Goal: Task Accomplishment & Management: Use online tool/utility

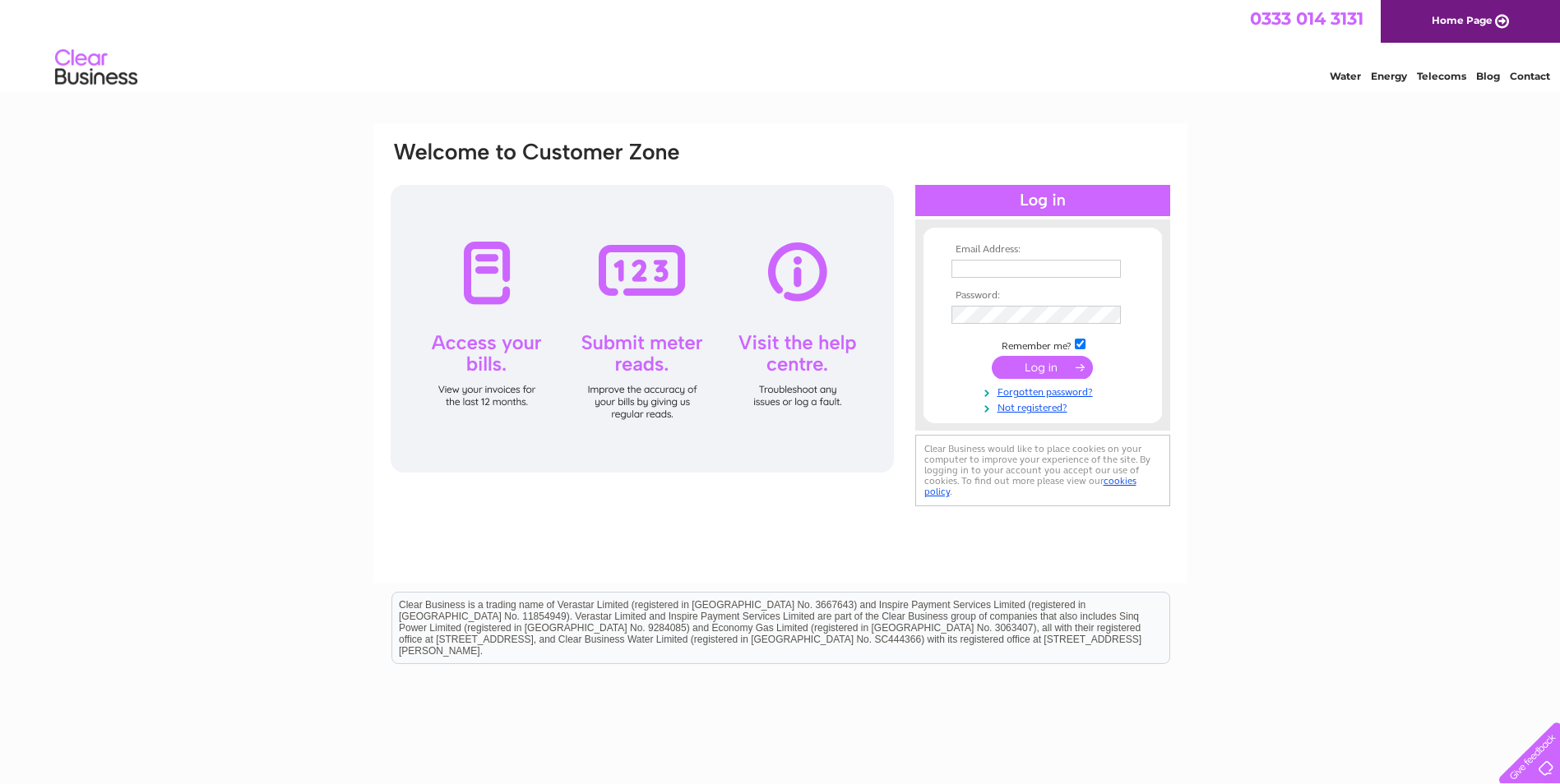
type input "dhenderson@andersonbain.co.uk"
click at [1016, 357] on input "submit" at bounding box center [1042, 367] width 101 height 23
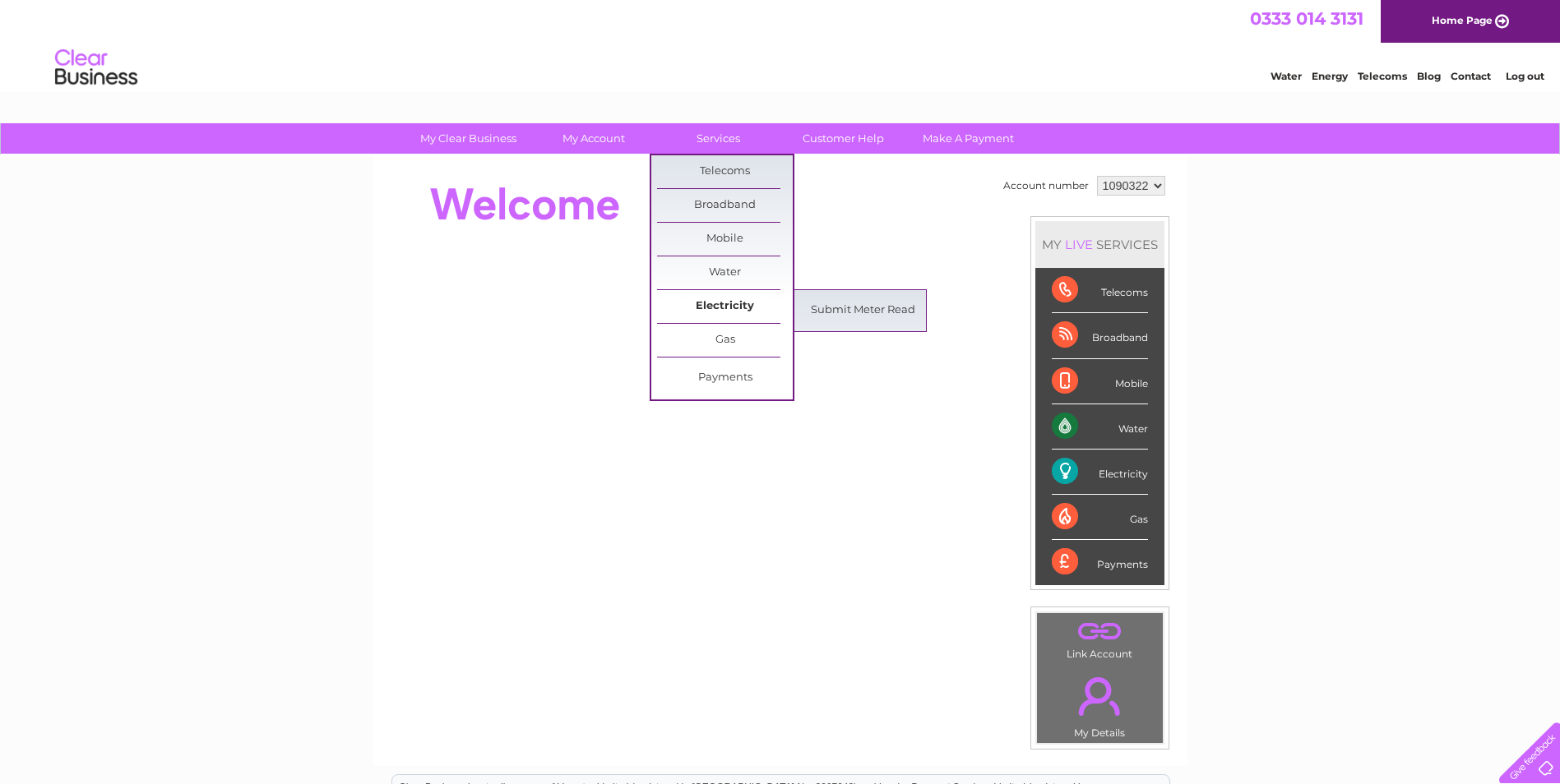
click at [709, 302] on link "Electricity" at bounding box center [724, 306] width 136 height 33
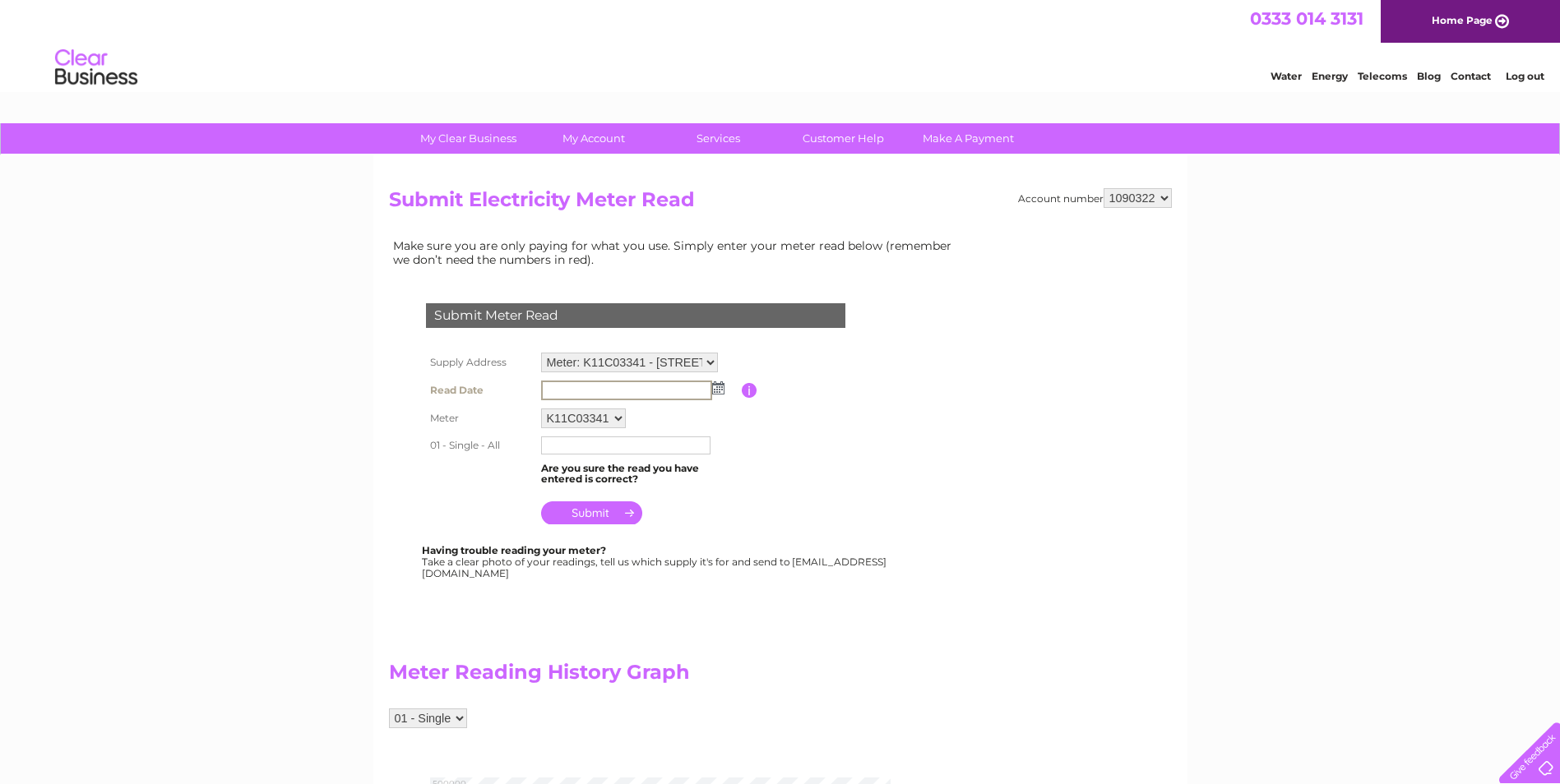
click at [678, 386] on input "text" at bounding box center [626, 390] width 171 height 20
click at [679, 388] on input "text" at bounding box center [626, 390] width 171 height 20
click at [720, 389] on img at bounding box center [718, 388] width 12 height 13
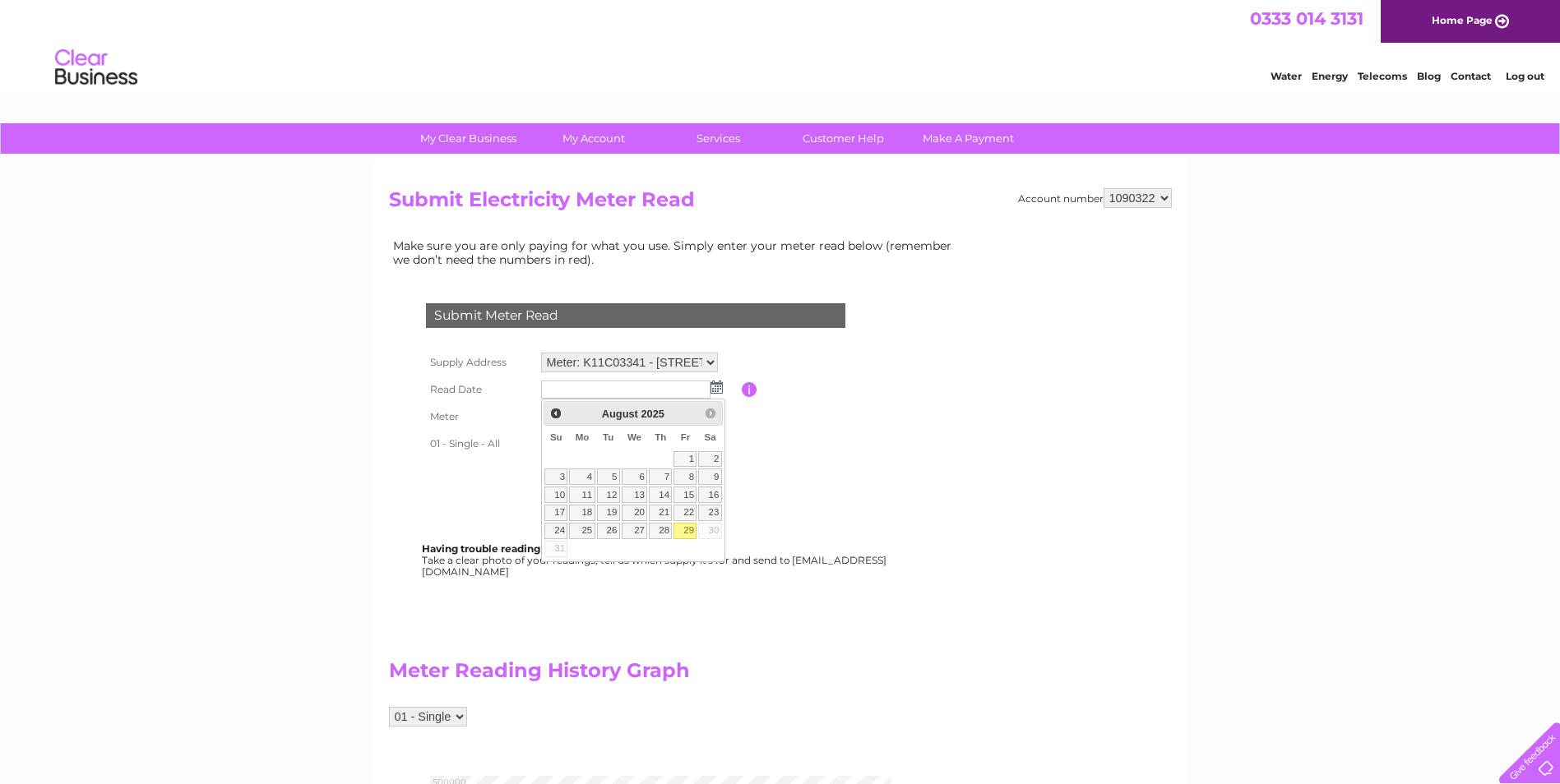
click at [688, 532] on link "29" at bounding box center [685, 531] width 23 height 17
type input "2025/08/29"
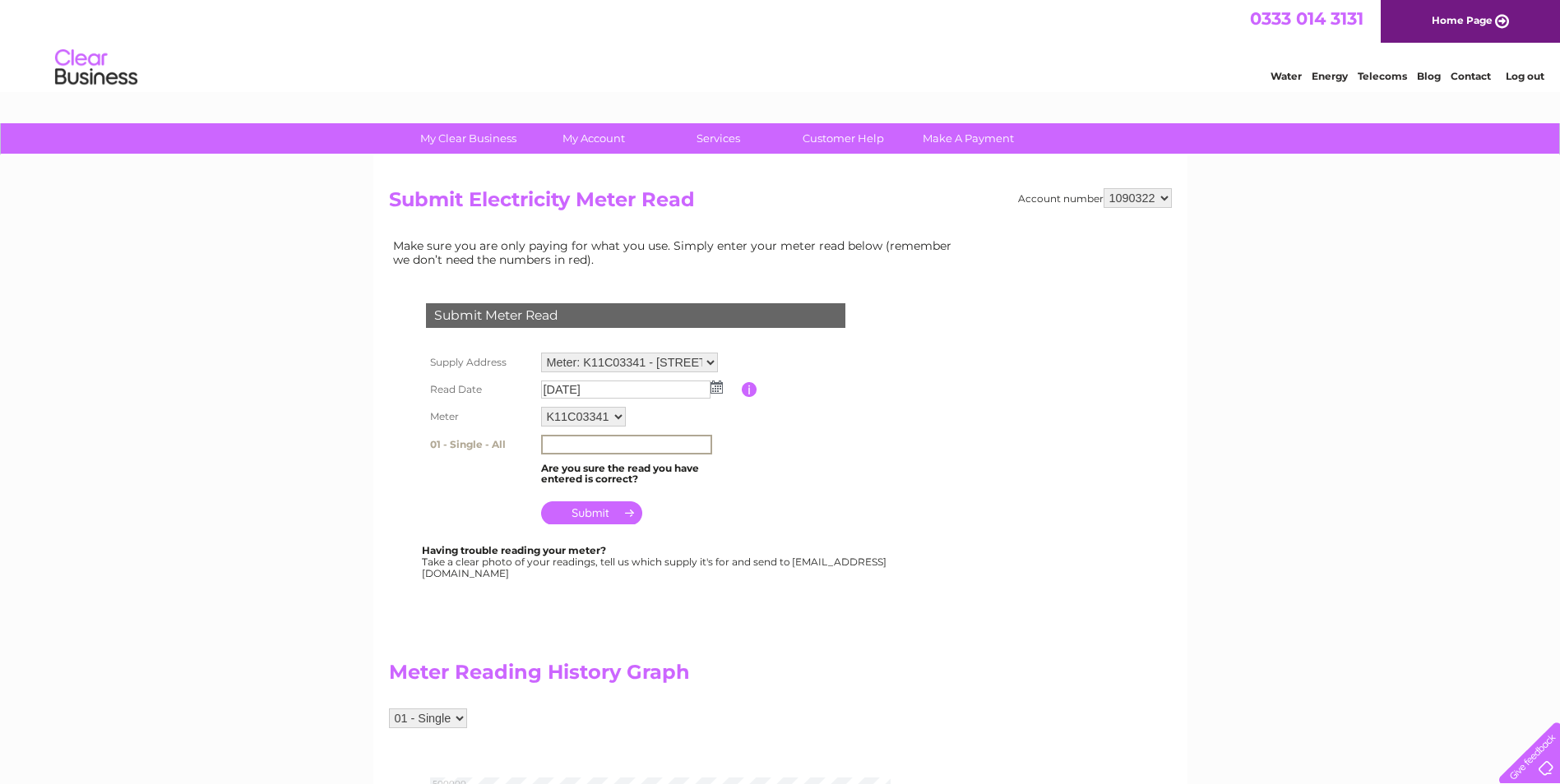
click at [595, 449] on input "text" at bounding box center [626, 444] width 171 height 20
type input "445377"
click at [600, 514] on input "submit" at bounding box center [591, 512] width 101 height 23
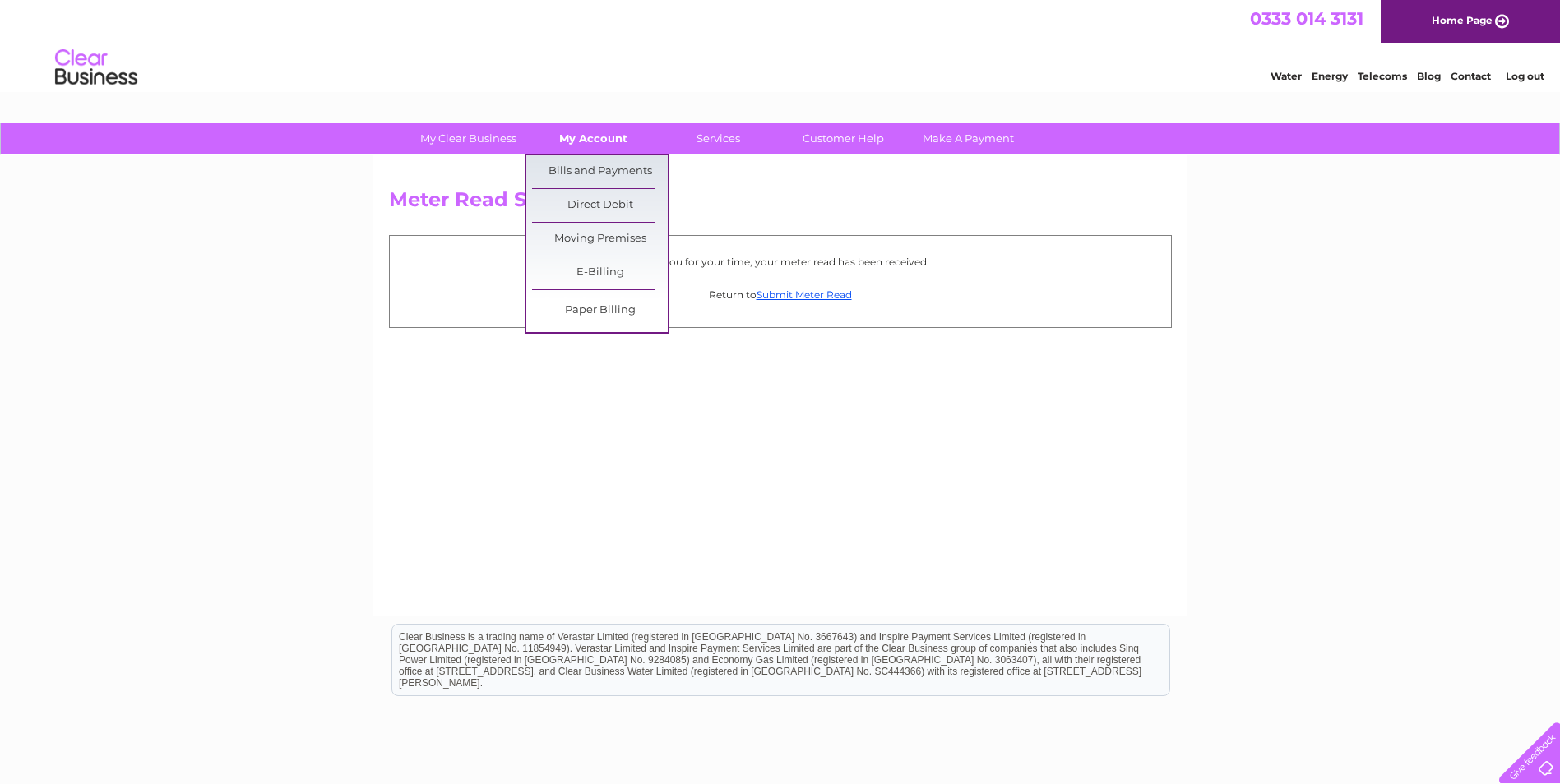
click at [611, 144] on link "My Account" at bounding box center [593, 139] width 136 height 30
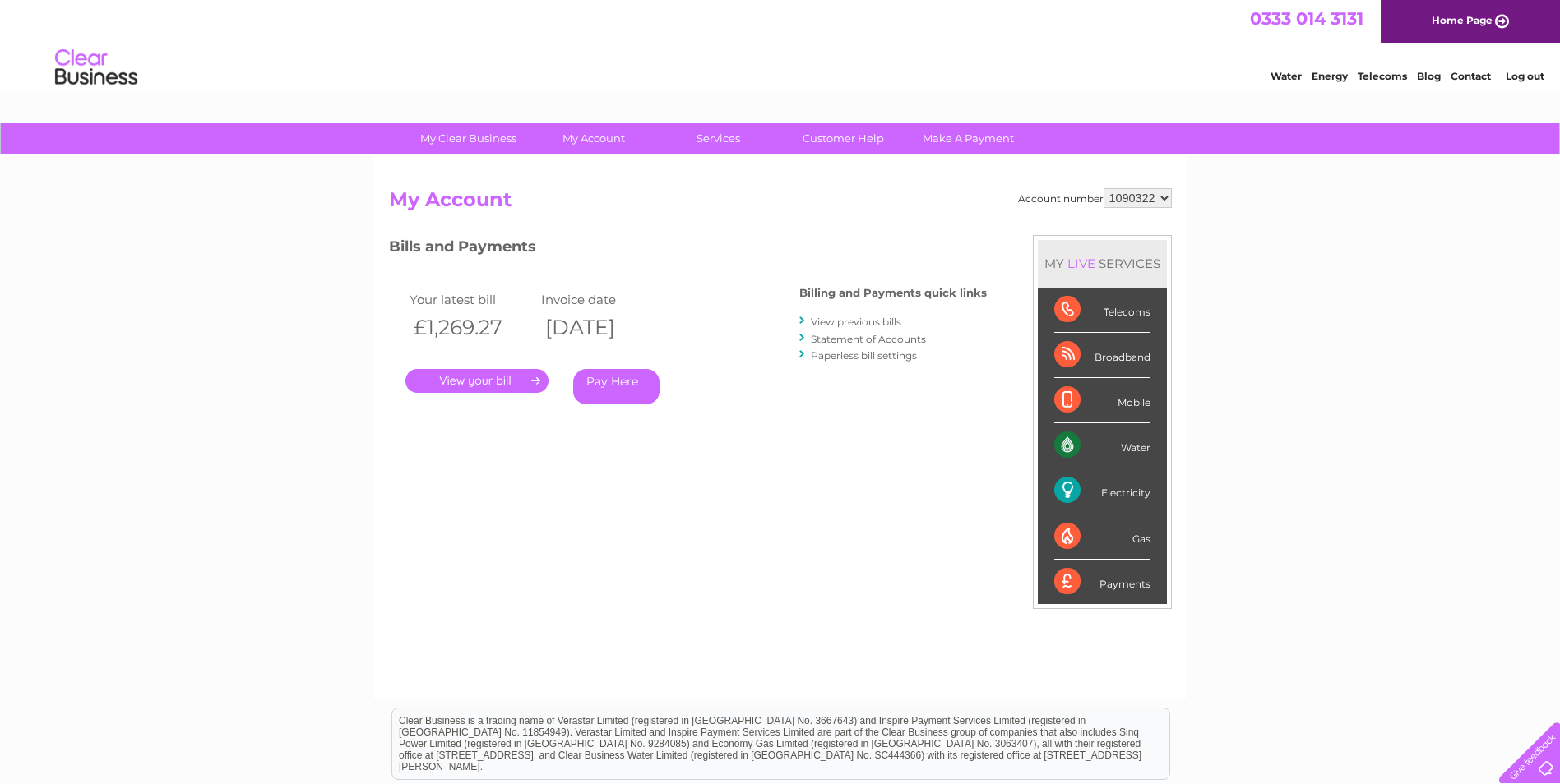
click at [1523, 74] on link "Log out" at bounding box center [1524, 76] width 38 height 12
